Goal: Task Accomplishment & Management: Use online tool/utility

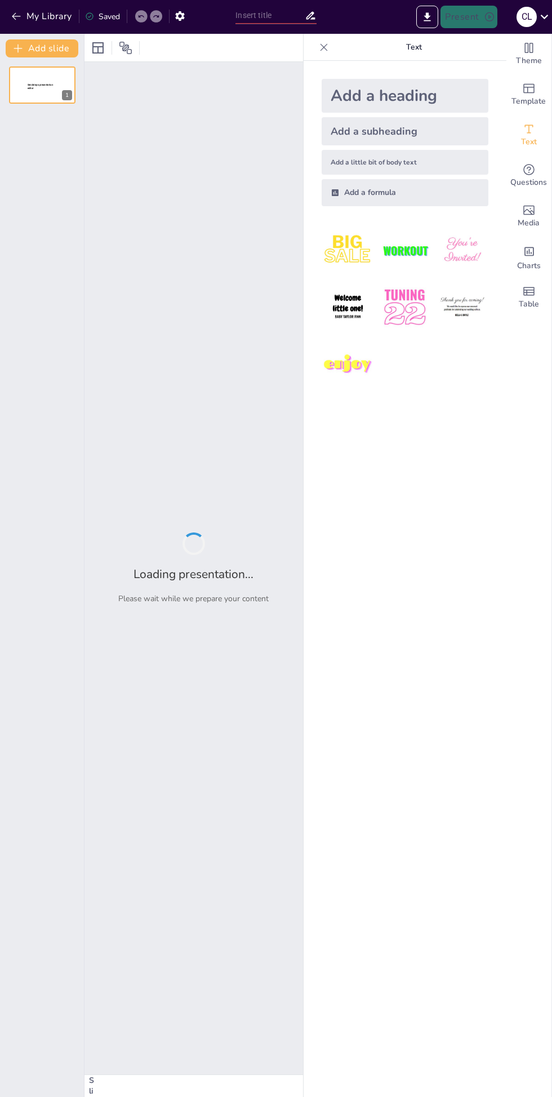
type input "Estadísticas de Créditos y Altas de Asesores en Septiembre para el SNTE 23"
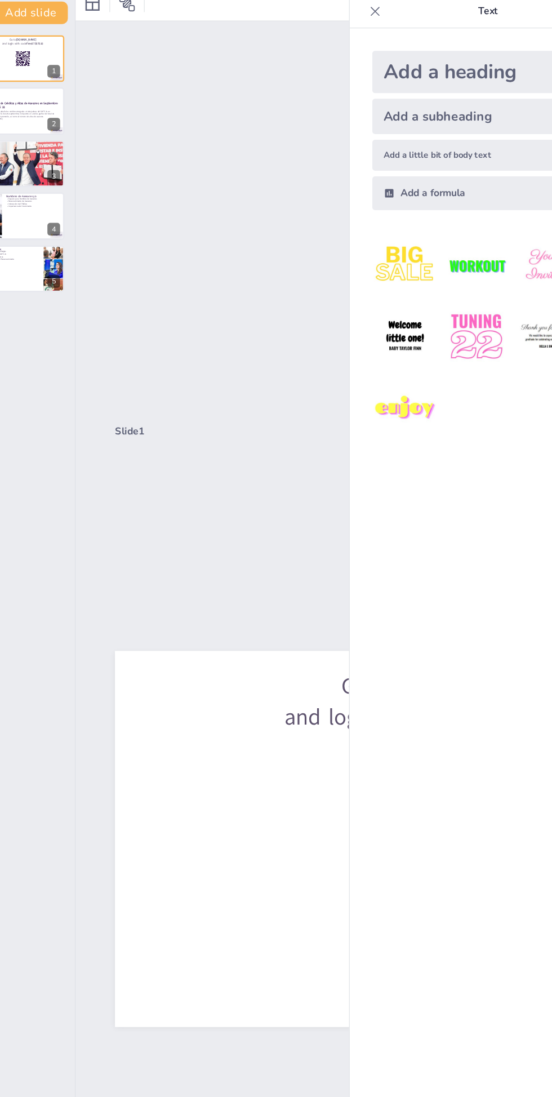
scroll to position [9, 0]
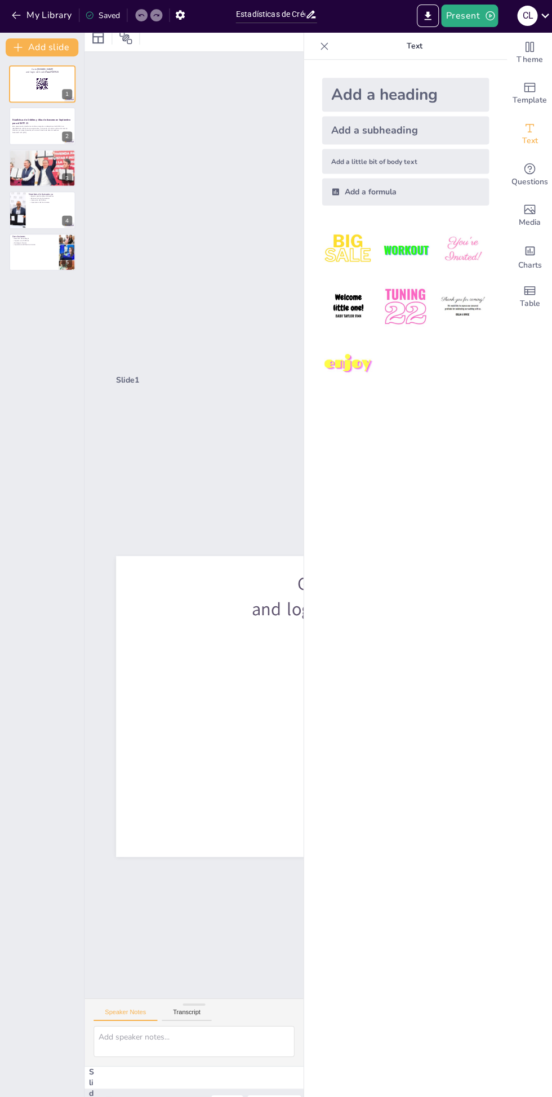
click at [319, 52] on icon at bounding box center [323, 47] width 11 height 11
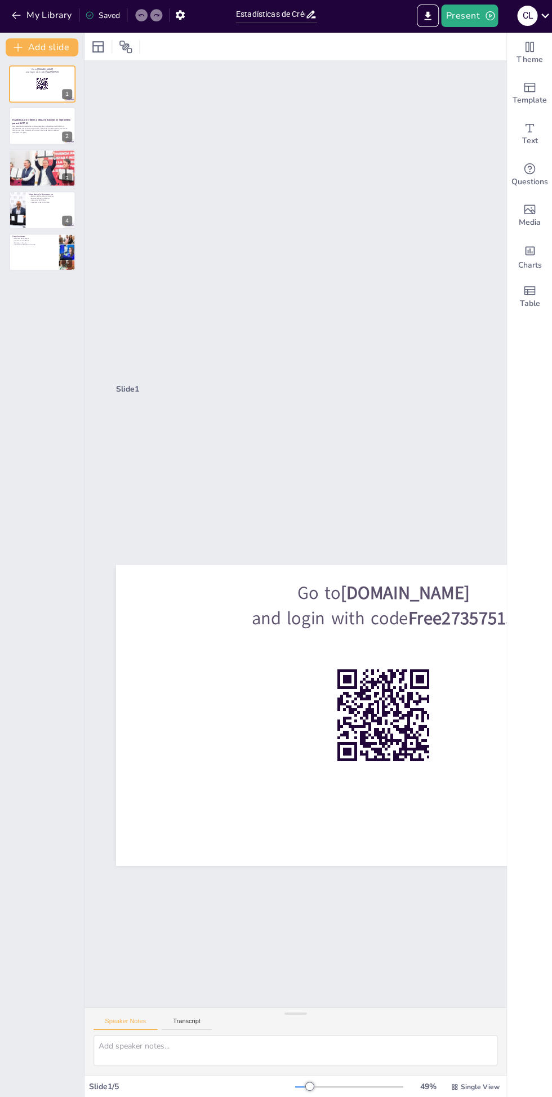
scroll to position [0, 0]
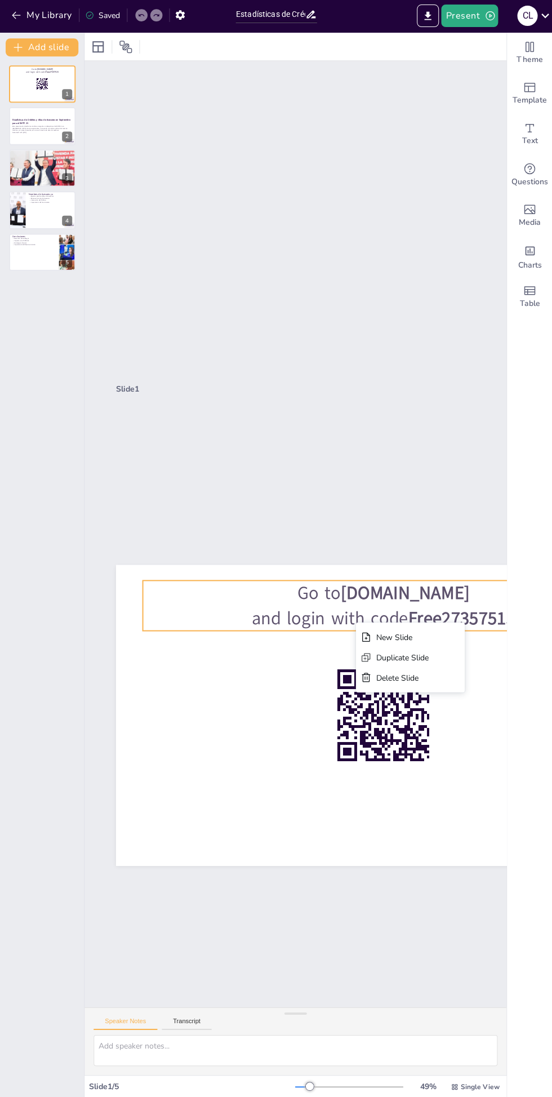
click at [309, 807] on div at bounding box center [383, 715] width 534 height 300
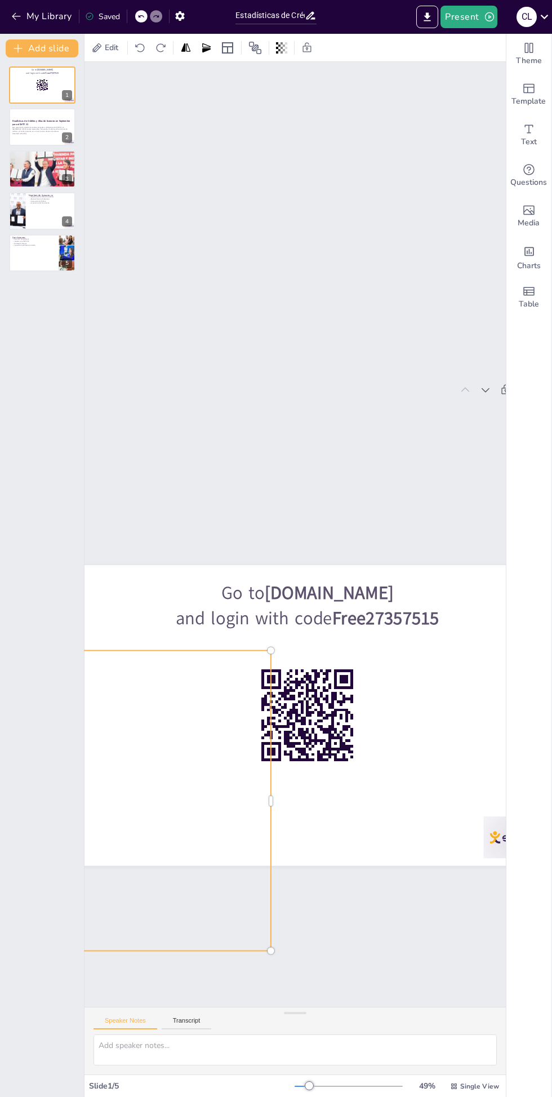
scroll to position [0, 1]
click at [489, 16] on icon "button" at bounding box center [489, 16] width 11 height 11
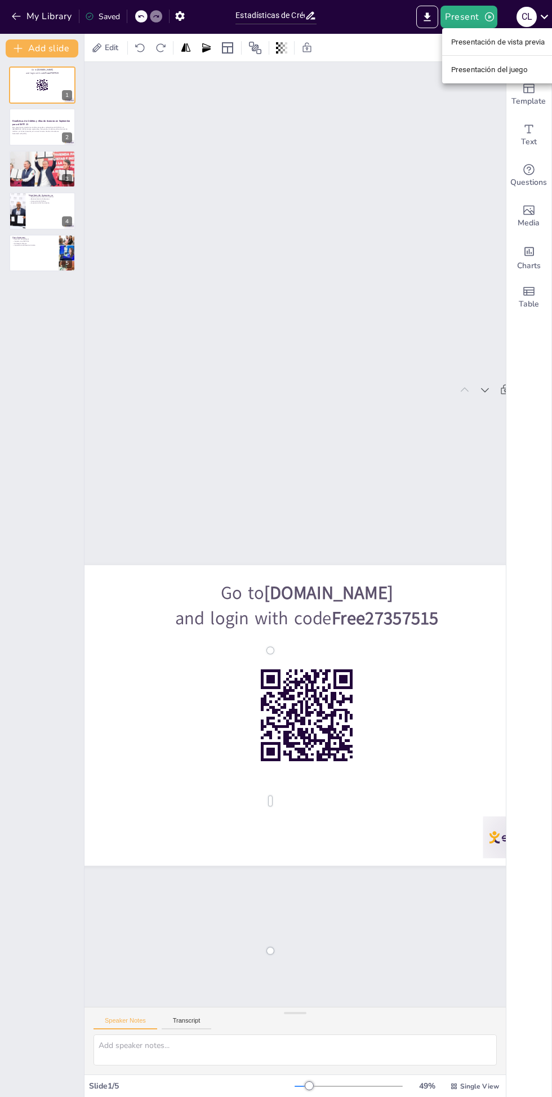
click at [426, 14] on div at bounding box center [276, 548] width 552 height 1097
click at [428, 18] on icon "Export to PowerPoint" at bounding box center [427, 16] width 7 height 8
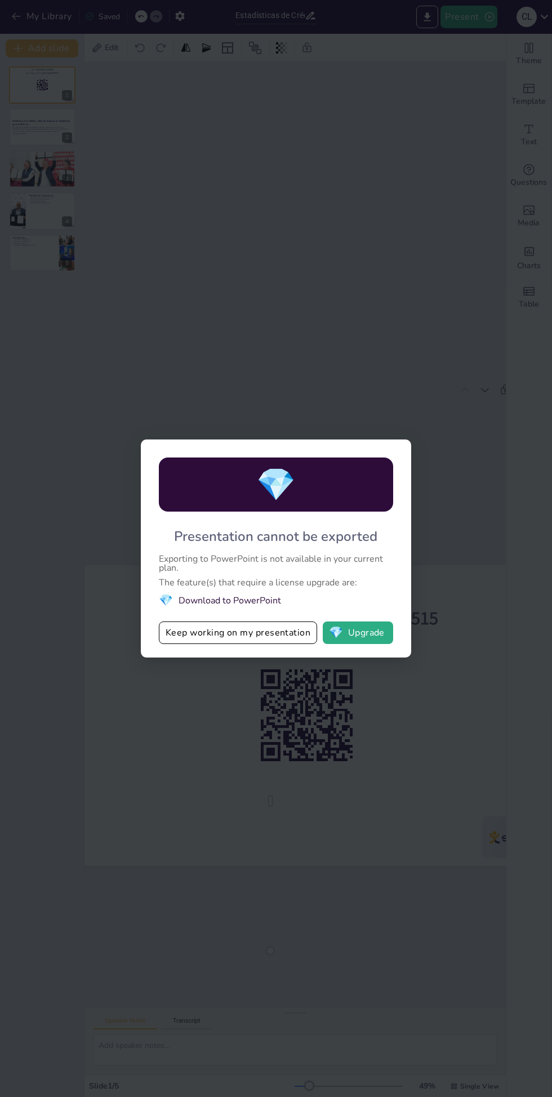
click at [148, 753] on div "💎 Presentation cannot be exported Exporting to PowerPoint is not available in y…" at bounding box center [276, 548] width 552 height 1097
click at [248, 640] on button "Keep working on my presentation" at bounding box center [238, 632] width 158 height 23
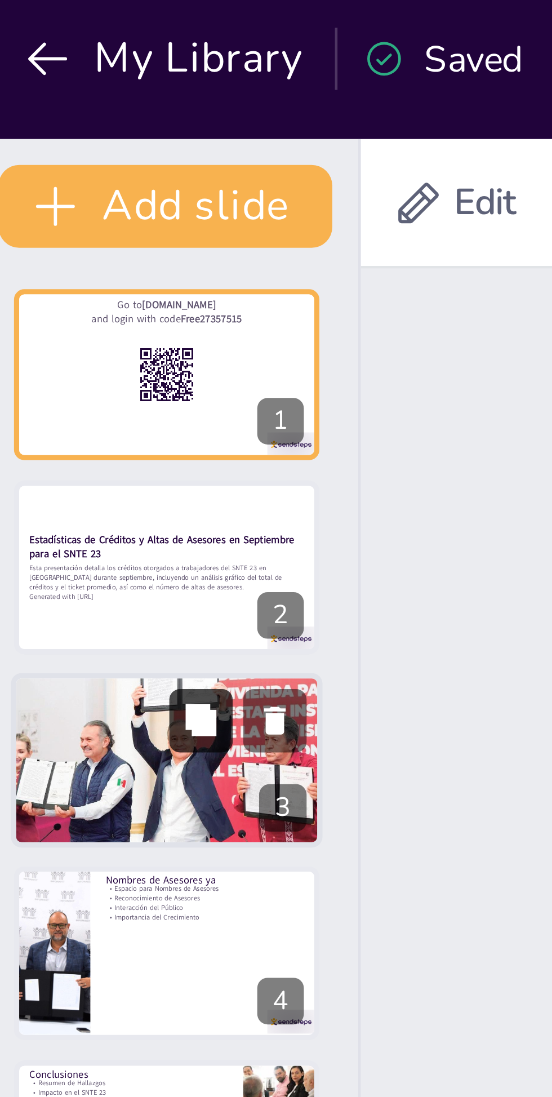
click at [44, 164] on button at bounding box center [50, 160] width 14 height 14
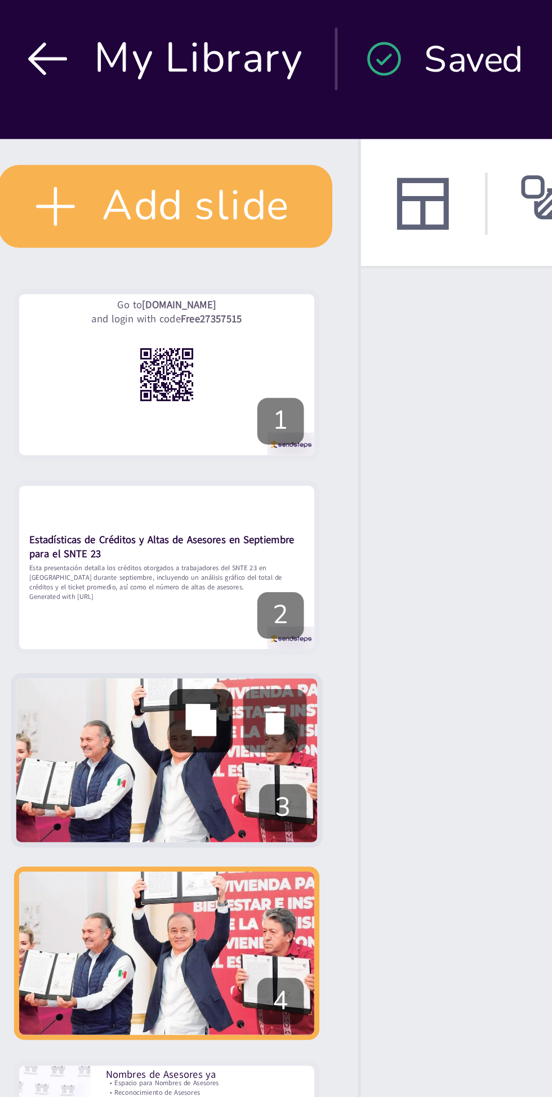
click at [52, 159] on icon at bounding box center [49, 160] width 7 height 7
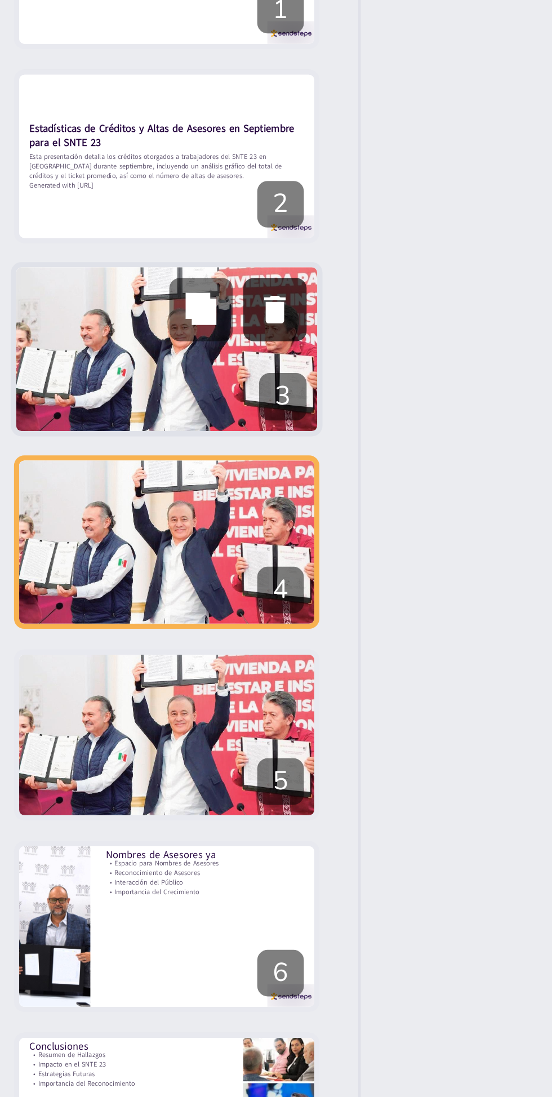
click at [65, 159] on icon at bounding box center [66, 160] width 5 height 6
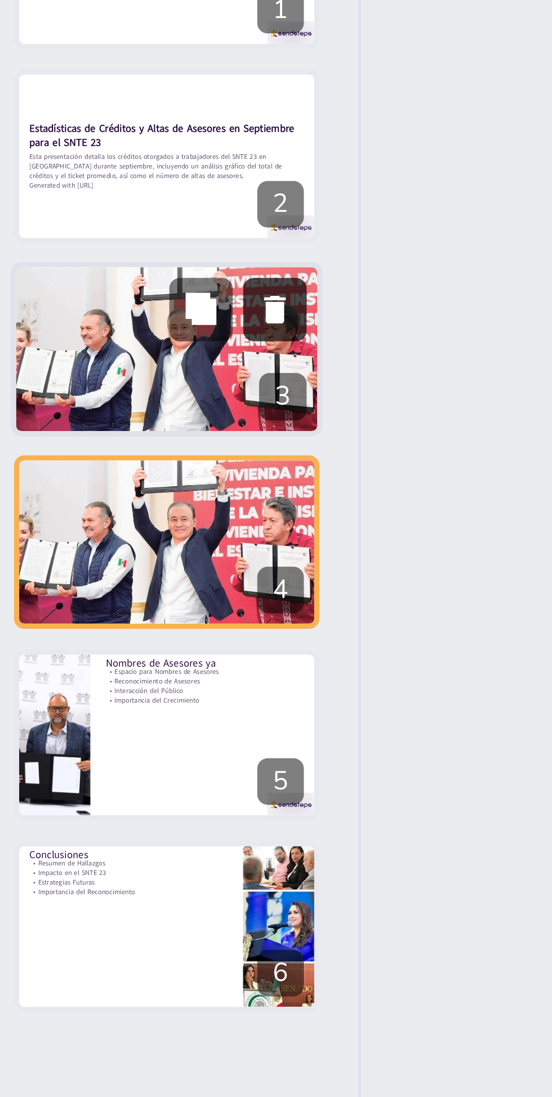
click at [63, 161] on icon at bounding box center [66, 160] width 8 height 8
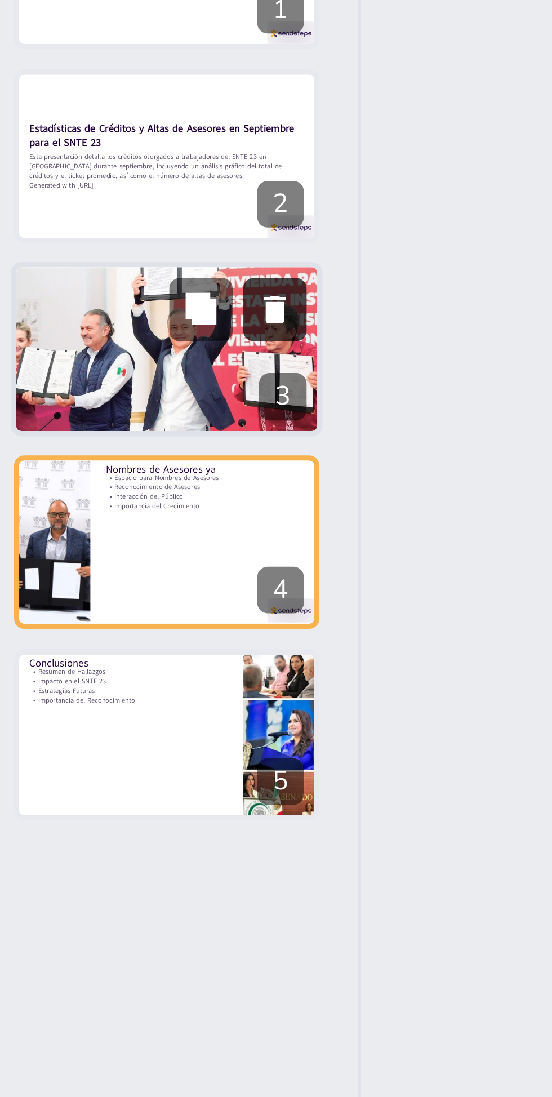
click at [59, 160] on button at bounding box center [66, 160] width 14 height 14
type textarea "Resumir los hallazgos permite a la audiencia recordar los puntos clave y reflex…"
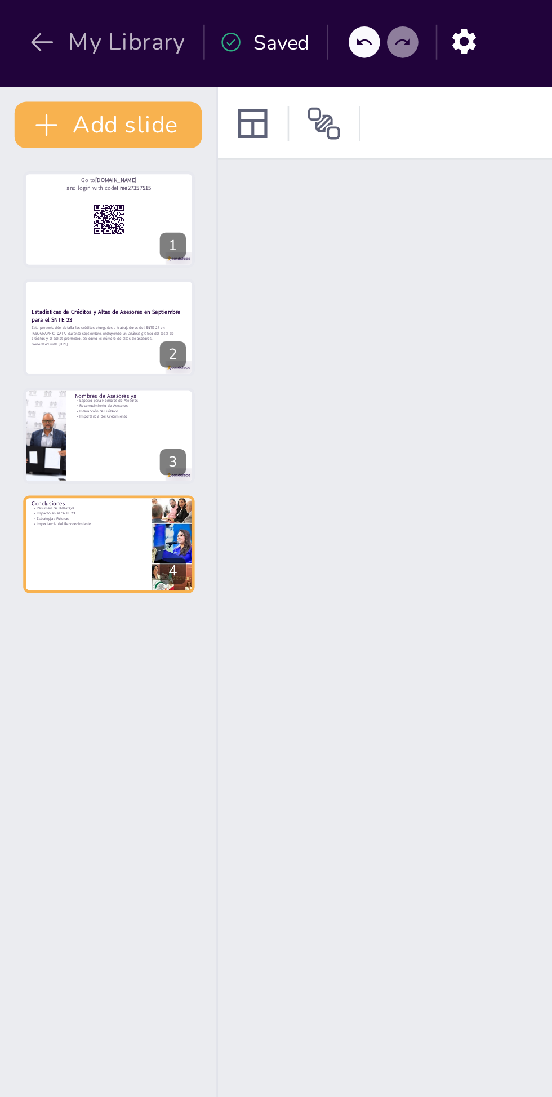
click at [18, 18] on icon "button" at bounding box center [16, 16] width 11 height 11
